Goal: Task Accomplishment & Management: Use online tool/utility

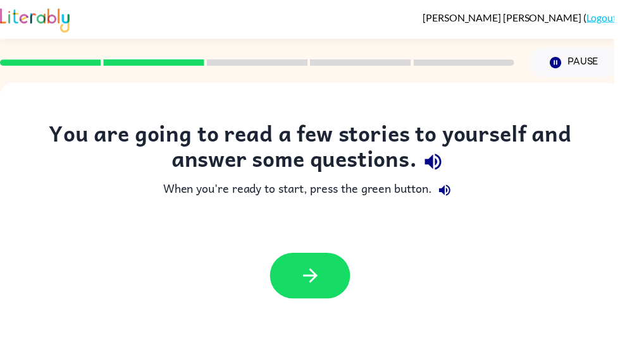
click at [318, 314] on div at bounding box center [313, 278] width 626 height 71
click at [300, 293] on button "button" at bounding box center [313, 279] width 81 height 46
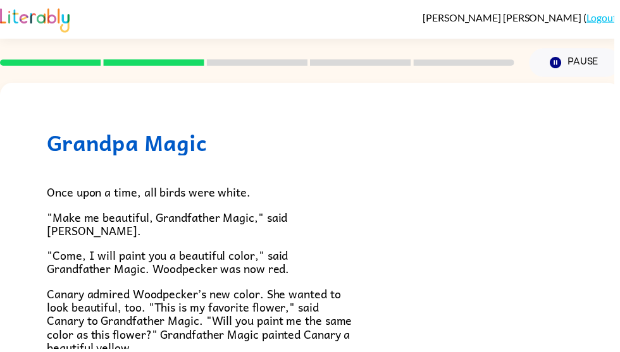
click at [309, 287] on span "Canary admired Woodpecker’s new color. She wanted to look beautiful, too. "This…" at bounding box center [201, 323] width 308 height 73
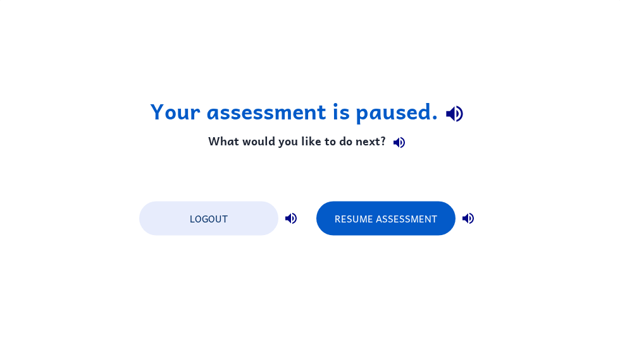
click at [372, 226] on button "Resume Assessment" at bounding box center [385, 218] width 139 height 34
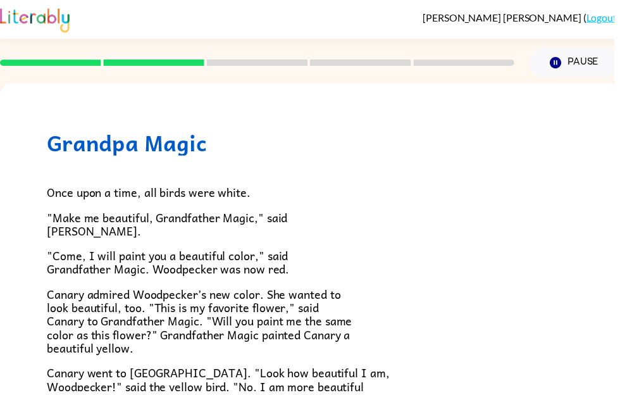
click at [18, 112] on div "Grandpa Magic Once upon a time, all birds were white. "Make me beautiful, Grand…" at bounding box center [313, 394] width 626 height 622
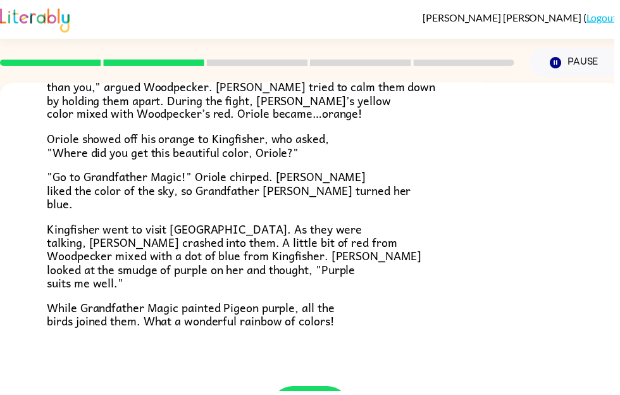
scroll to position [316, 0]
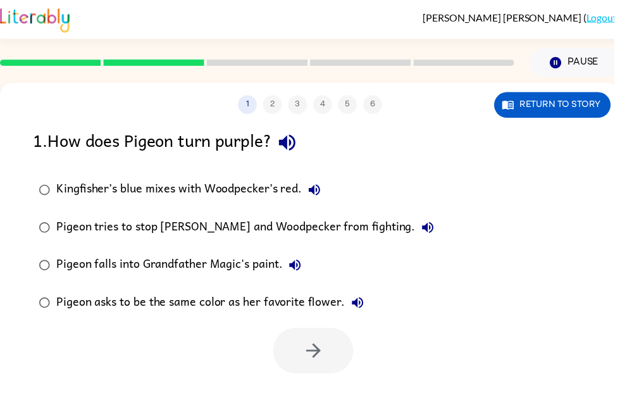
scroll to position [0, 0]
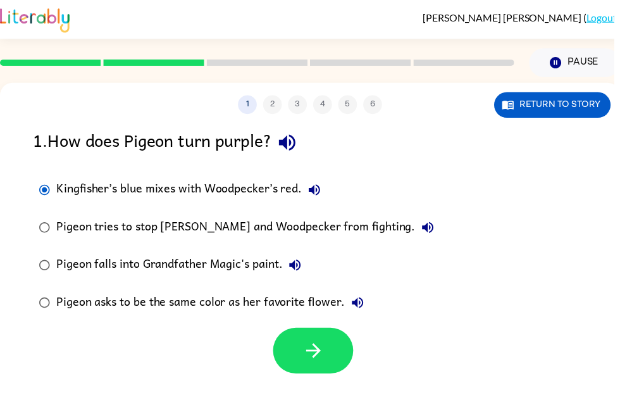
click at [319, 352] on icon "button" at bounding box center [316, 354] width 15 height 15
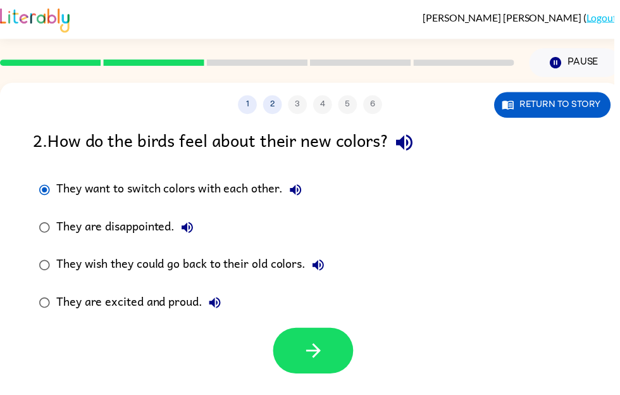
click at [310, 348] on icon "button" at bounding box center [317, 354] width 22 height 22
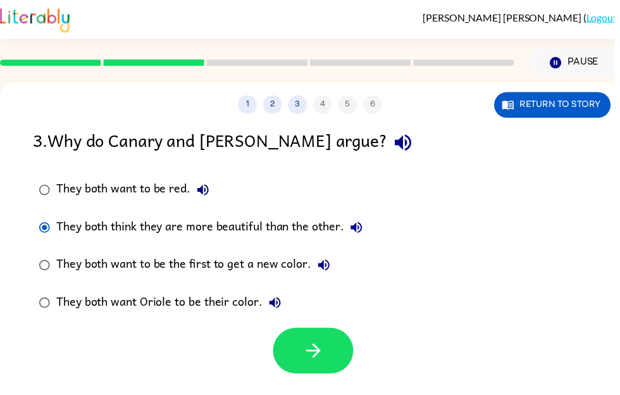
click at [300, 352] on button "button" at bounding box center [316, 354] width 81 height 46
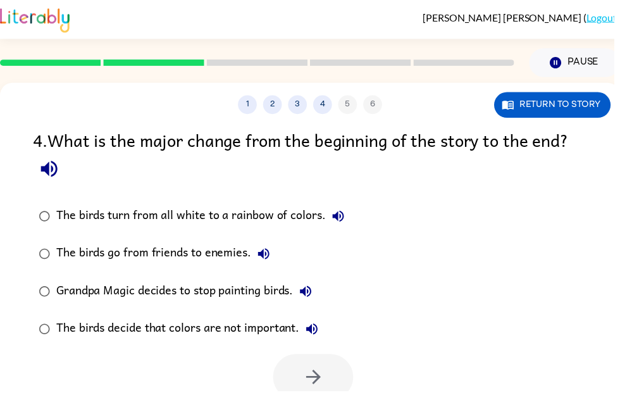
click at [51, 178] on icon "button" at bounding box center [50, 170] width 22 height 22
click at [528, 115] on button "Return to story" at bounding box center [558, 106] width 118 height 26
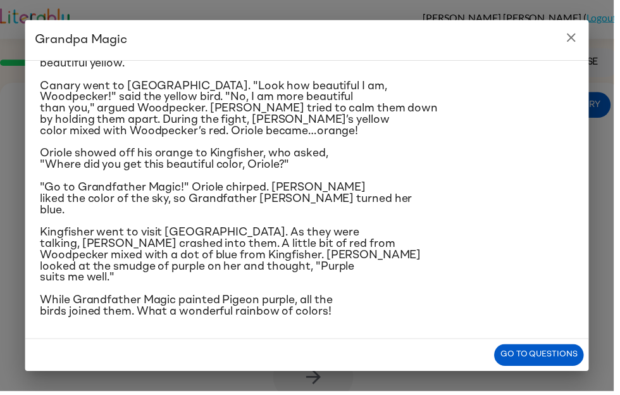
scroll to position [278, 0]
click at [571, 52] on h2 "Grandpa Magic" at bounding box center [309, 40] width 569 height 40
click at [575, 39] on icon "close" at bounding box center [576, 37] width 15 height 15
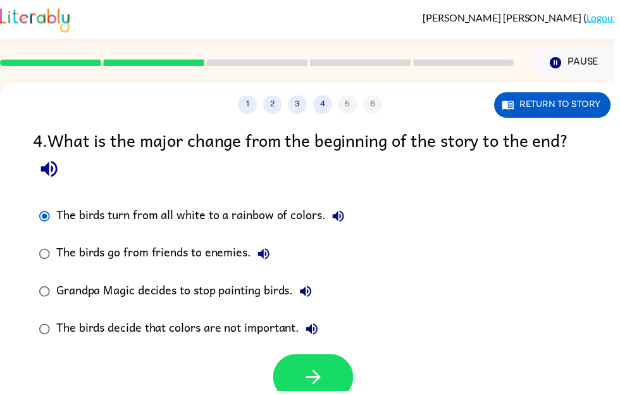
click at [293, 352] on button "button" at bounding box center [316, 380] width 81 height 46
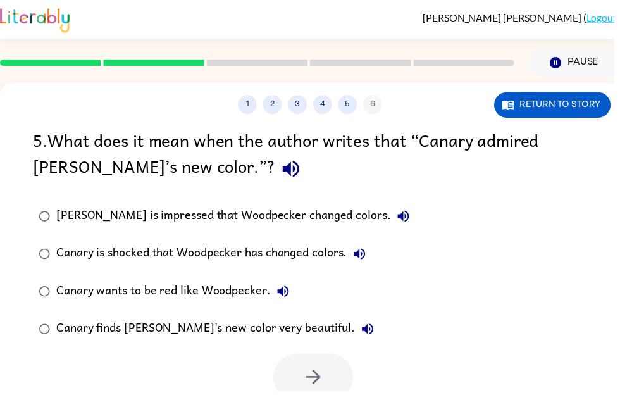
click at [278, 187] on button "button" at bounding box center [294, 170] width 32 height 32
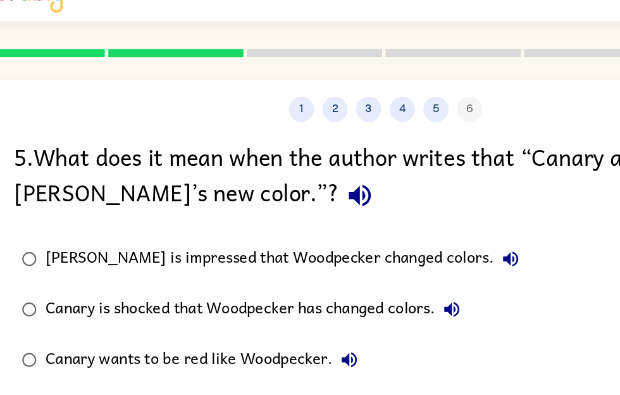
scroll to position [0, 0]
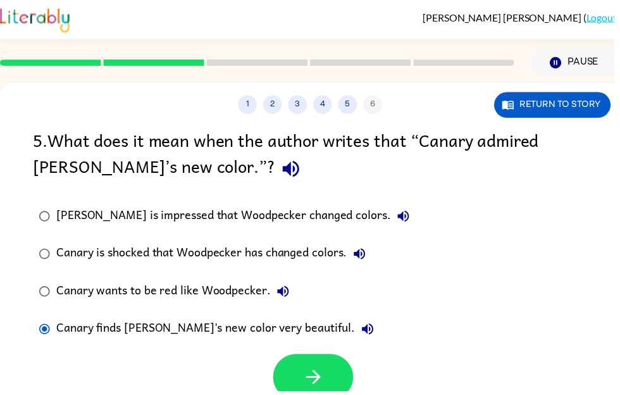
click at [326, 352] on icon "button" at bounding box center [317, 380] width 22 height 22
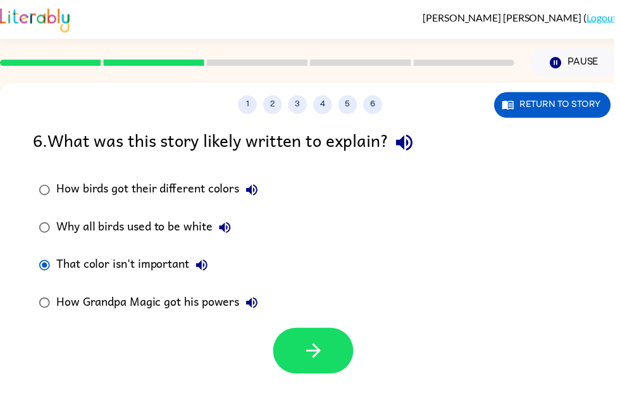
click at [295, 352] on button "button" at bounding box center [316, 354] width 81 height 46
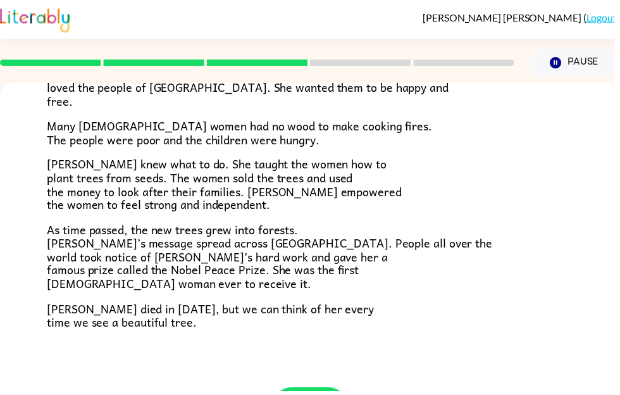
scroll to position [344, 0]
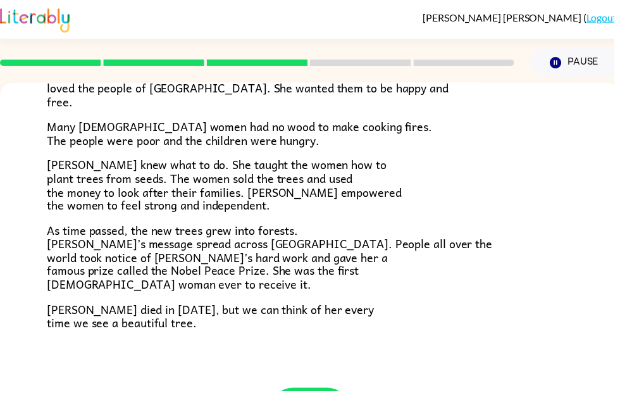
click at [26, 166] on div "A Tiny Seed In a village on the slopes of [GEOGRAPHIC_DATA] in [GEOGRAPHIC_DATA…" at bounding box center [313, 65] width 626 height 652
click at [290, 352] on div "A Tiny Seed In a village on the slopes of [GEOGRAPHIC_DATA] in [GEOGRAPHIC_DATA…" at bounding box center [313, 65] width 626 height 652
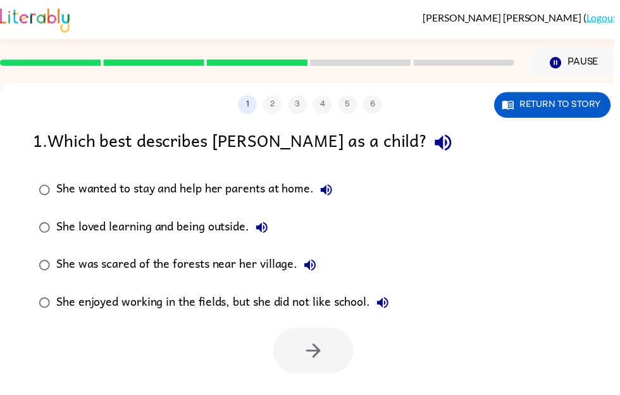
scroll to position [0, 0]
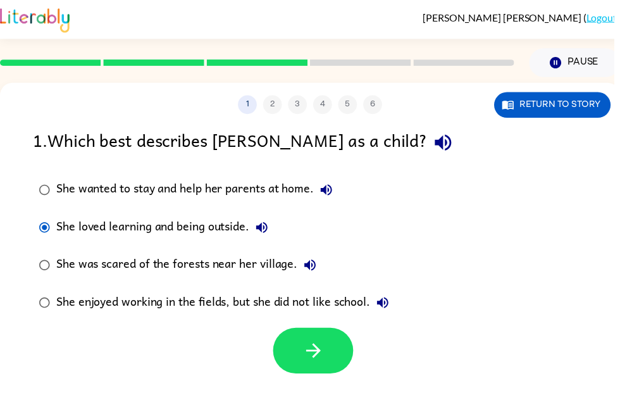
click at [313, 345] on icon "button" at bounding box center [317, 354] width 22 height 22
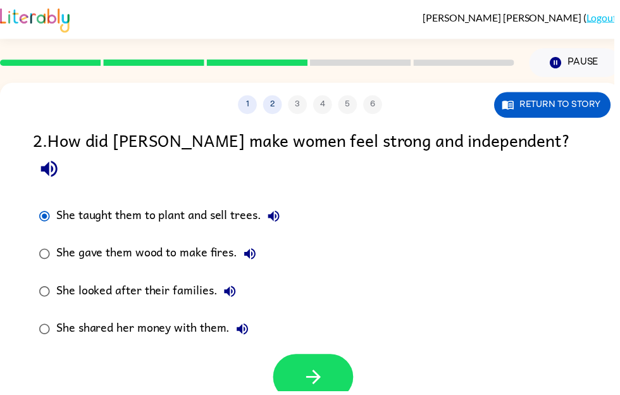
click at [330, 352] on button "button" at bounding box center [316, 380] width 81 height 46
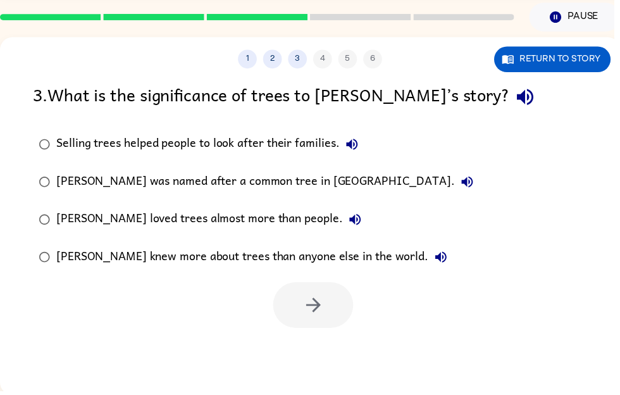
scroll to position [46, 0]
click at [17, 75] on div "1 2 3 4 5 6 Return to story 3 . What is the significance of trees to [PERSON_NA…" at bounding box center [313, 217] width 626 height 361
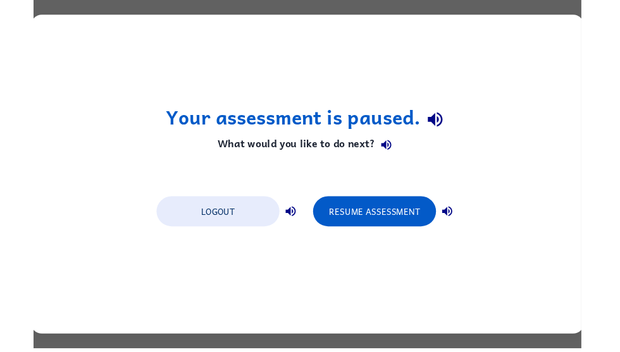
scroll to position [0, 0]
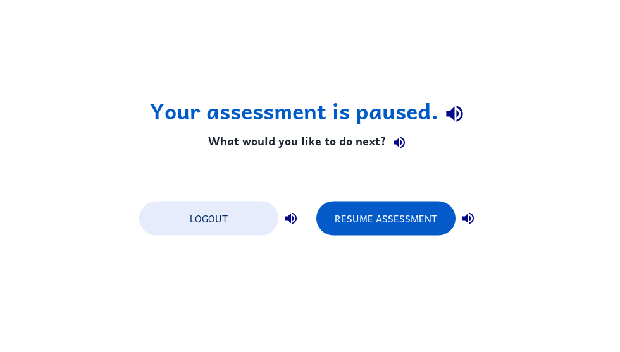
click at [355, 227] on button "Resume Assessment" at bounding box center [385, 218] width 139 height 34
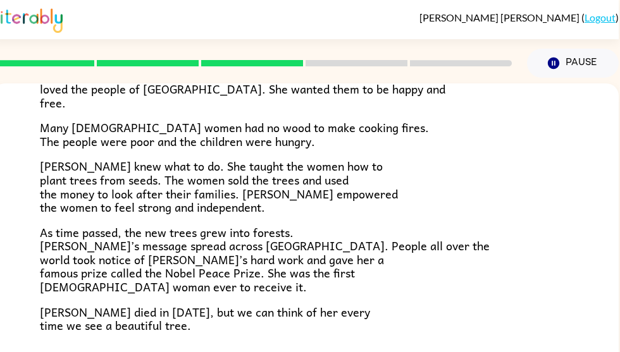
scroll to position [0, 8]
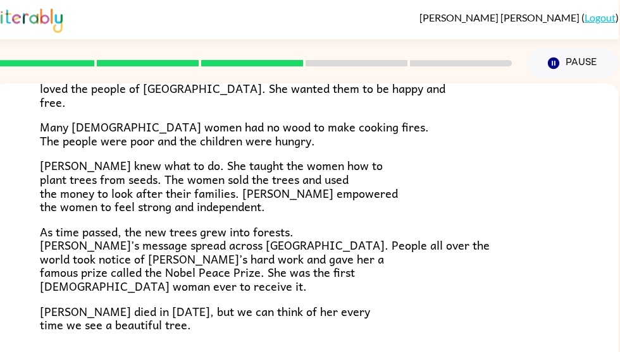
click at [616, 295] on div "A Tiny Seed In a village on the slopes of [GEOGRAPHIC_DATA] in [GEOGRAPHIC_DATA…" at bounding box center [305, 65] width 626 height 652
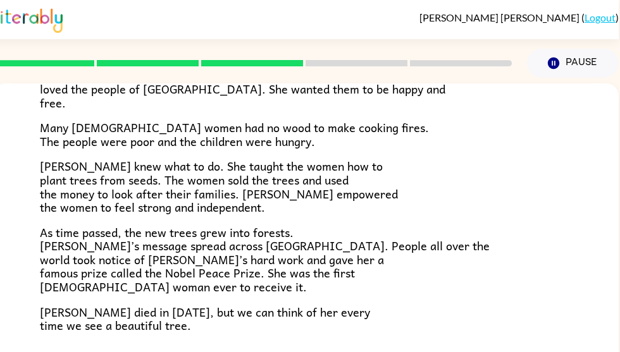
click at [15, 24] on img at bounding box center [27, 19] width 70 height 28
